Goal: Find specific page/section: Find specific page/section

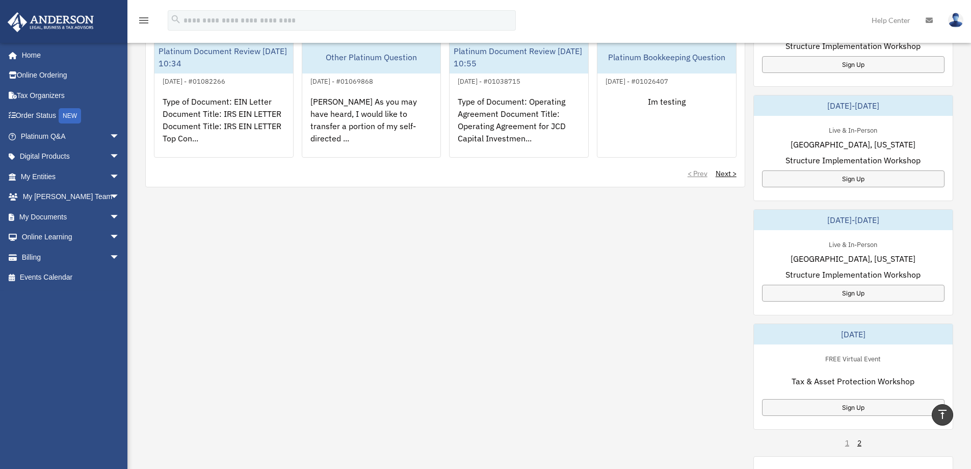
scroll to position [459, 0]
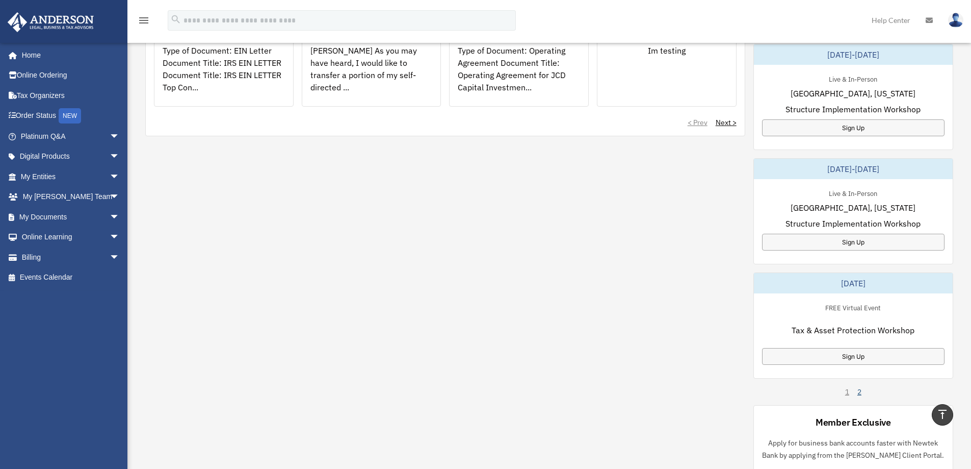
click at [861, 392] on link "2" at bounding box center [860, 391] width 4 height 10
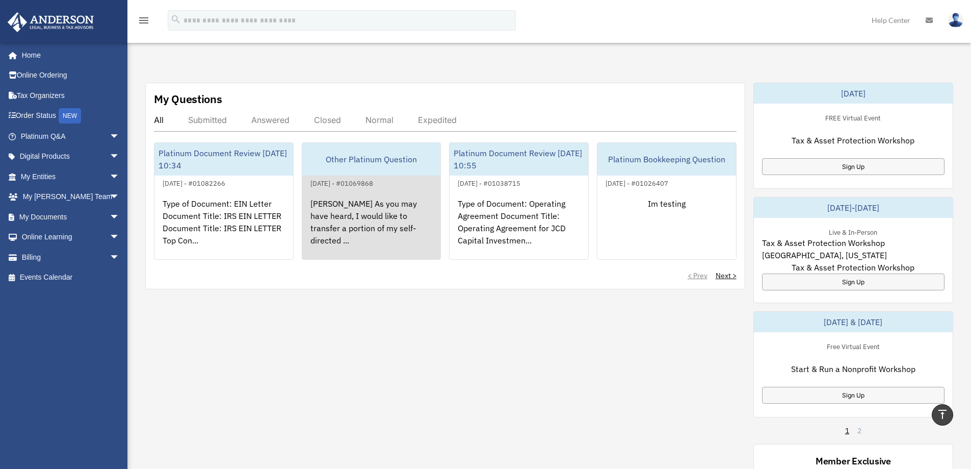
scroll to position [0, 0]
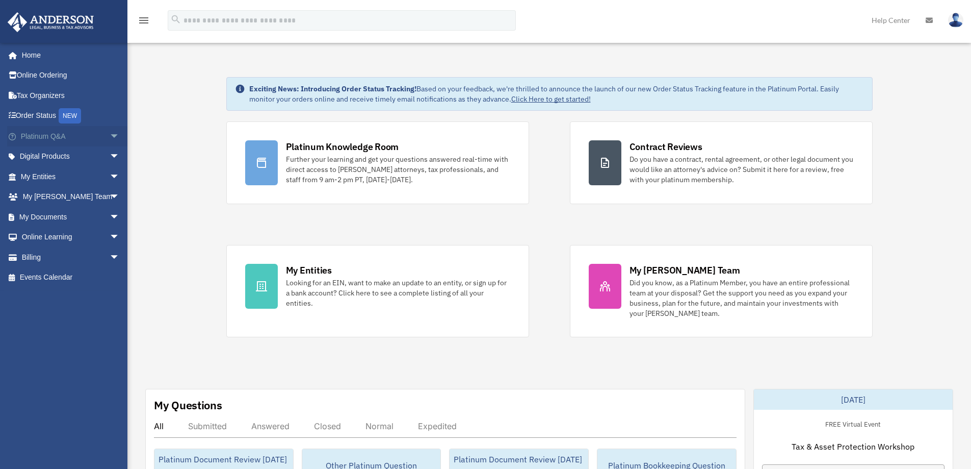
click at [110, 134] on span "arrow_drop_down" at bounding box center [120, 136] width 20 height 21
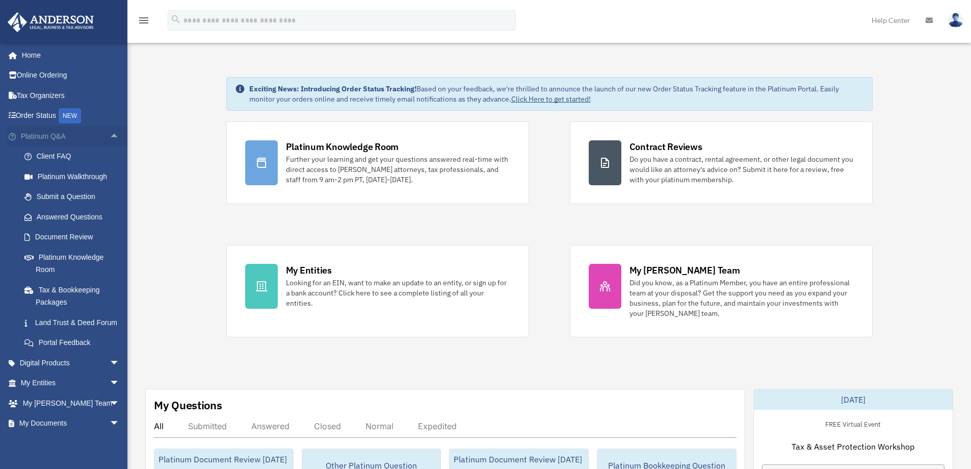
click at [110, 136] on span "arrow_drop_up" at bounding box center [120, 136] width 20 height 21
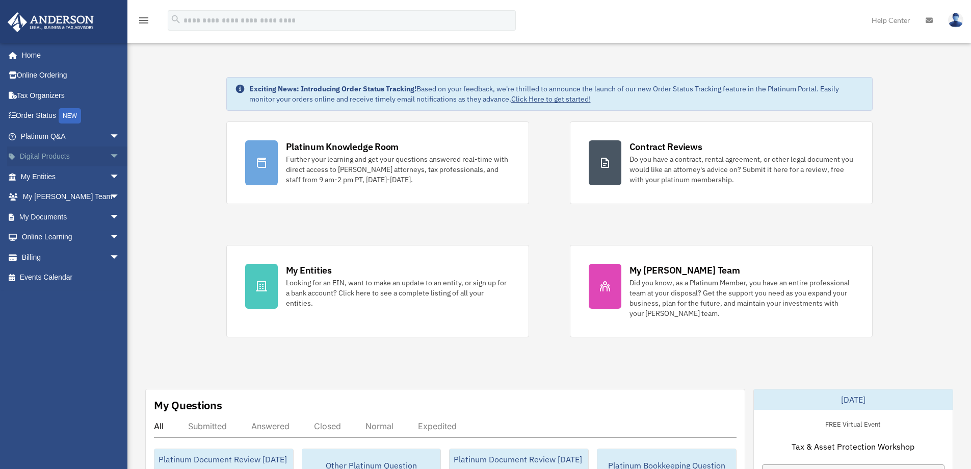
click at [110, 156] on span "arrow_drop_down" at bounding box center [120, 156] width 20 height 21
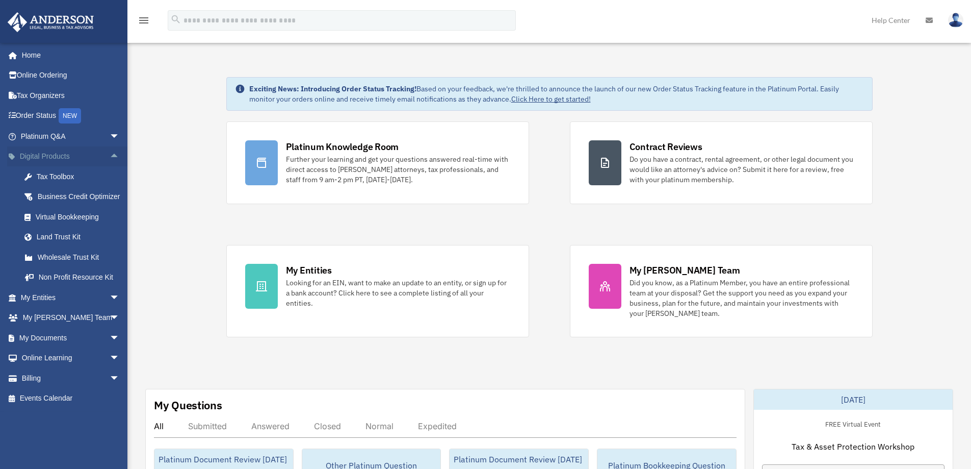
click at [110, 156] on span "arrow_drop_up" at bounding box center [120, 156] width 20 height 21
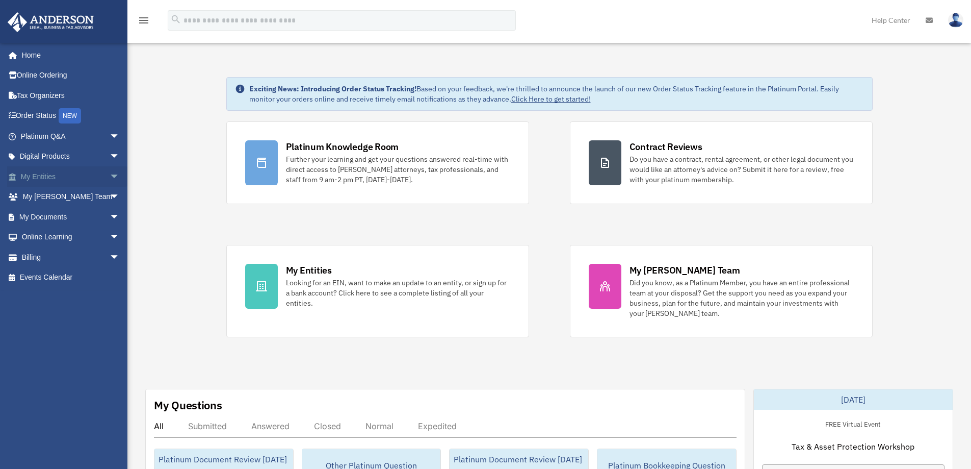
click at [111, 169] on span "arrow_drop_down" at bounding box center [120, 176] width 20 height 21
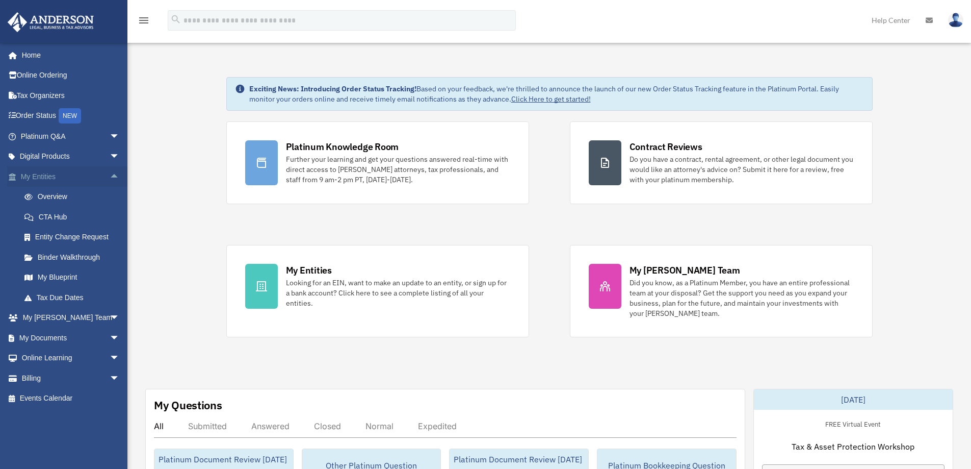
click at [111, 169] on span "arrow_drop_up" at bounding box center [120, 176] width 20 height 21
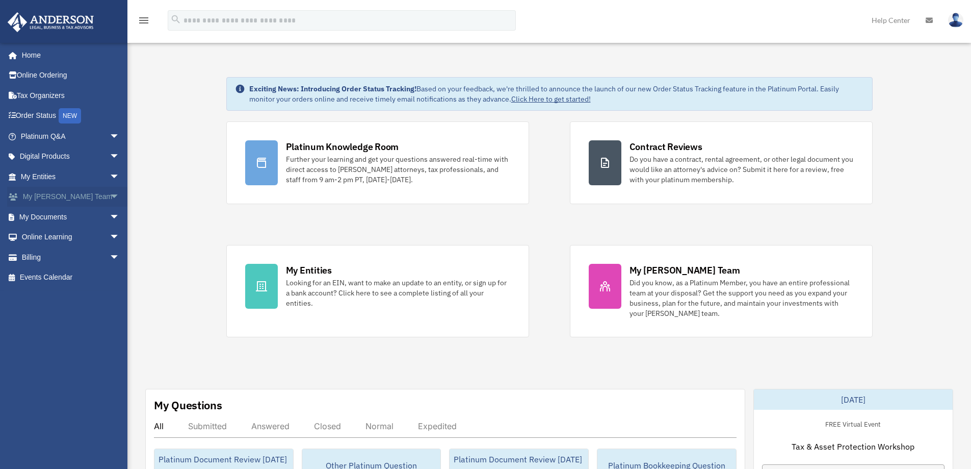
click at [110, 198] on span "arrow_drop_down" at bounding box center [120, 197] width 20 height 21
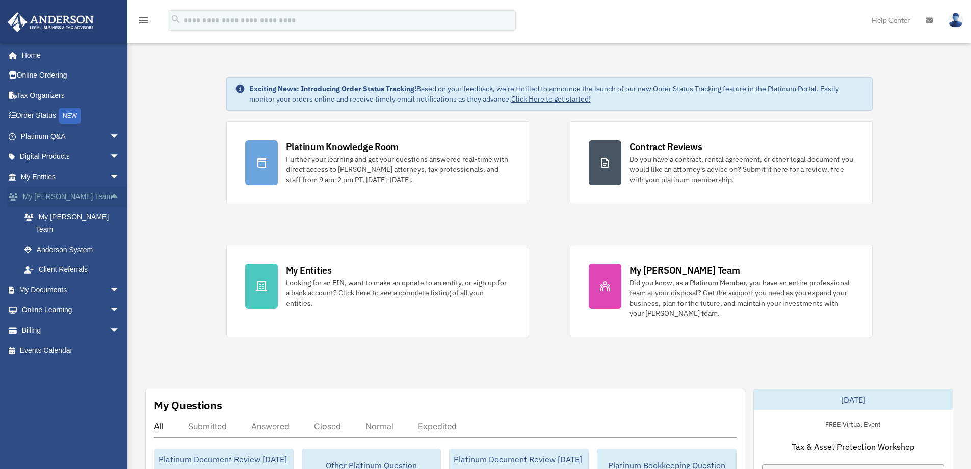
click at [110, 198] on span "arrow_drop_up" at bounding box center [120, 197] width 20 height 21
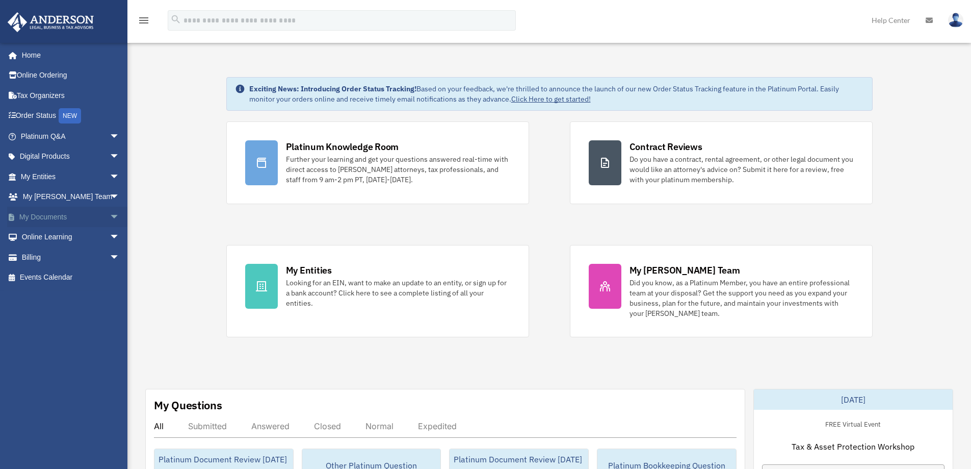
click at [110, 218] on span "arrow_drop_down" at bounding box center [120, 216] width 20 height 21
